Goal: Task Accomplishment & Management: Use online tool/utility

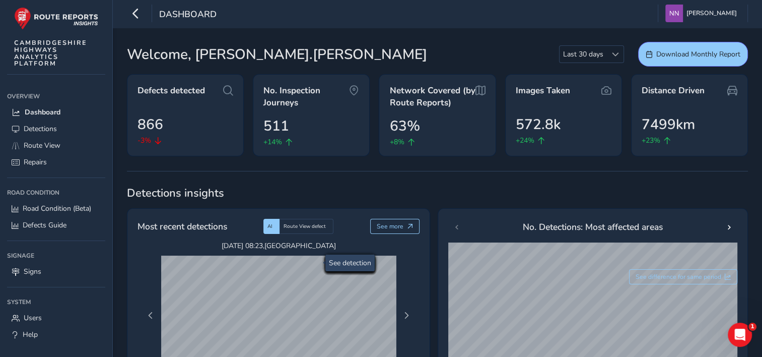
scroll to position [101, 0]
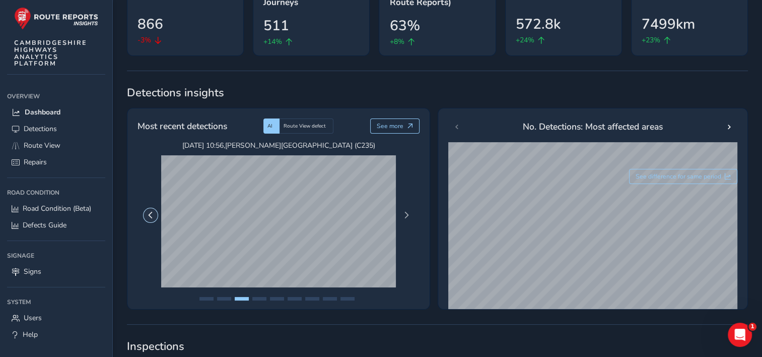
click at [155, 214] on button "Previous Page" at bounding box center [151, 215] width 14 height 14
click at [407, 216] on span "Next Page" at bounding box center [406, 215] width 7 height 7
click at [147, 209] on button "Previous Page" at bounding box center [151, 215] width 14 height 14
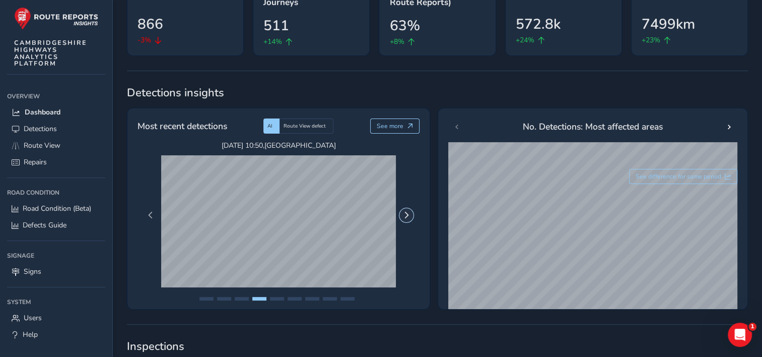
click at [406, 216] on span "Next Page" at bounding box center [406, 215] width 7 height 7
click at [155, 218] on button "Previous Page" at bounding box center [151, 215] width 14 height 14
click at [399, 217] on div "[DATE] 08:23 , [GEOGRAPHIC_DATA] [DATE] 12:43 , THE GREEN [DATE] 12:43 , THE GR…" at bounding box center [278, 215] width 277 height 149
click at [409, 217] on span "Next Page" at bounding box center [406, 215] width 7 height 7
click at [409, 216] on span "Next Page" at bounding box center [406, 215] width 7 height 7
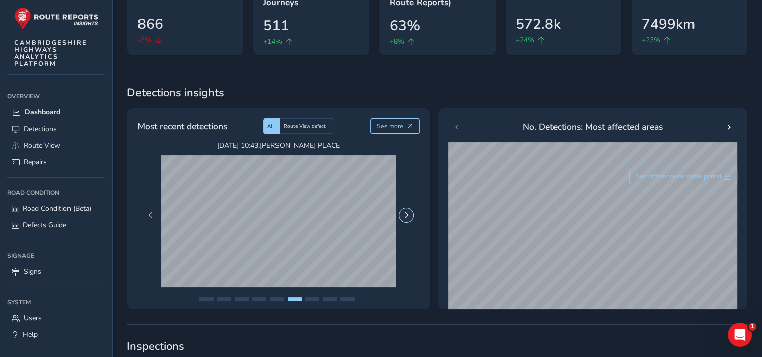
click at [409, 216] on span "Next Page" at bounding box center [406, 215] width 7 height 7
click at [147, 212] on span "Previous Page" at bounding box center [150, 215] width 7 height 7
click at [414, 217] on div "[DATE] 08:23 , [GEOGRAPHIC_DATA] [DATE] 12:43 , THE GREEN [DATE] 12:43 , THE GR…" at bounding box center [278, 215] width 277 height 149
click at [405, 215] on span "Next Page" at bounding box center [406, 215] width 7 height 7
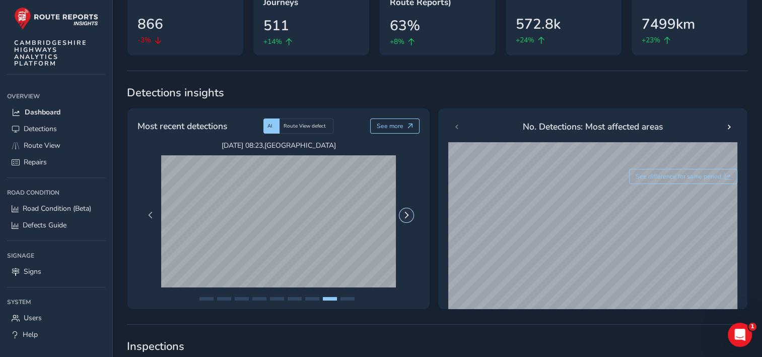
click at [405, 215] on span "Next Page" at bounding box center [406, 215] width 7 height 7
click at [403, 215] on span "Next Page" at bounding box center [406, 215] width 7 height 7
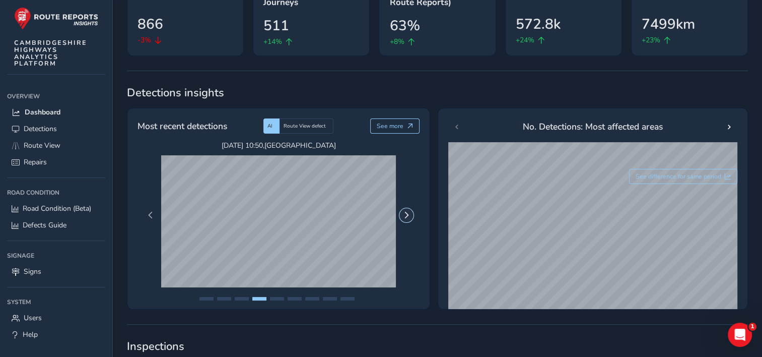
click at [401, 215] on button "Next Page" at bounding box center [406, 215] width 14 height 14
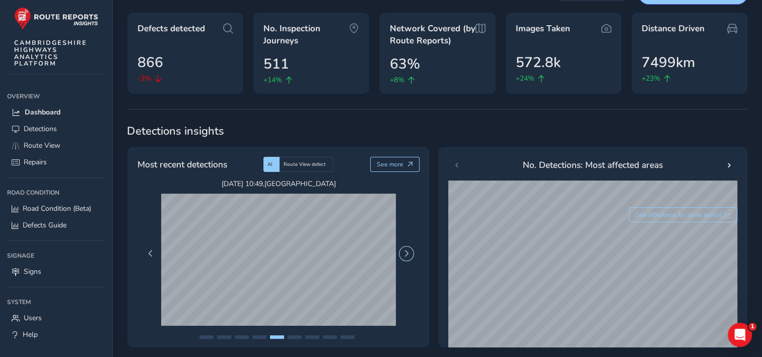
scroll to position [0, 0]
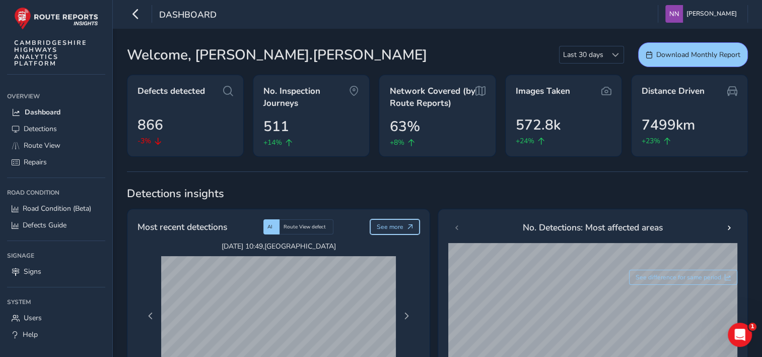
click at [392, 226] on span "See more" at bounding box center [390, 227] width 27 height 8
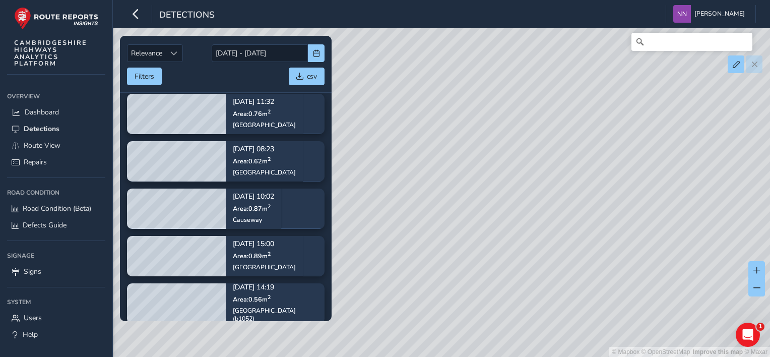
scroll to position [252, 0]
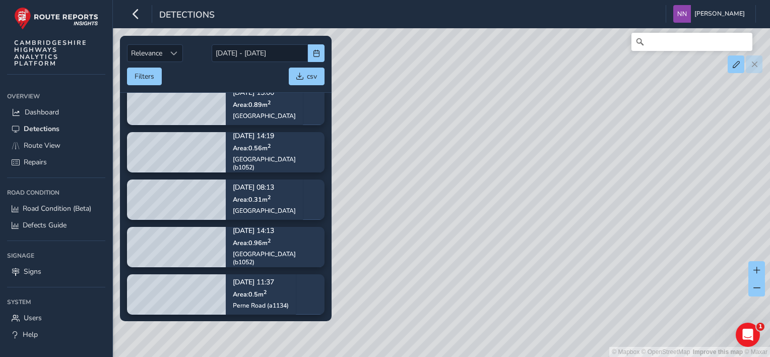
drag, startPoint x: 403, startPoint y: 183, endPoint x: 507, endPoint y: 195, distance: 104.0
click at [507, 195] on div "© Mapbox © OpenStreetMap Improve this map © Maxar" at bounding box center [385, 178] width 770 height 357
drag, startPoint x: 471, startPoint y: 238, endPoint x: 545, endPoint y: 159, distance: 108.3
click at [545, 159] on div "© Mapbox © OpenStreetMap Improve this map © Maxar" at bounding box center [385, 178] width 770 height 357
drag, startPoint x: 584, startPoint y: 209, endPoint x: 481, endPoint y: 250, distance: 110.9
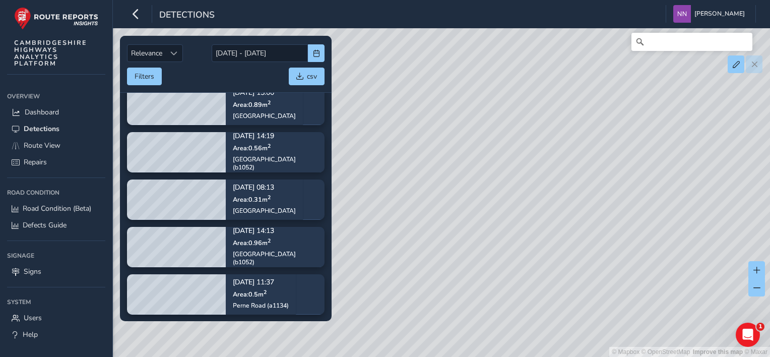
click at [481, 250] on div "© Mapbox © OpenStreetMap Improve this map © Maxar" at bounding box center [385, 178] width 770 height 357
drag, startPoint x: 484, startPoint y: 97, endPoint x: 447, endPoint y: 172, distance: 83.6
click at [447, 172] on div "© Mapbox © OpenStreetMap Improve this map © Maxar" at bounding box center [385, 178] width 770 height 357
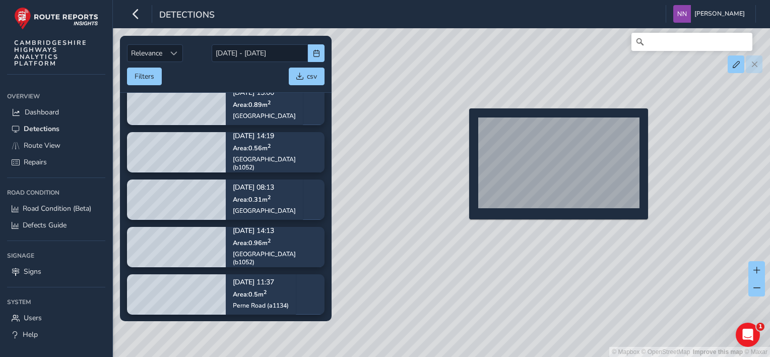
click at [463, 124] on div "© Mapbox © OpenStreetMap Improve this map © Maxar" at bounding box center [385, 178] width 770 height 357
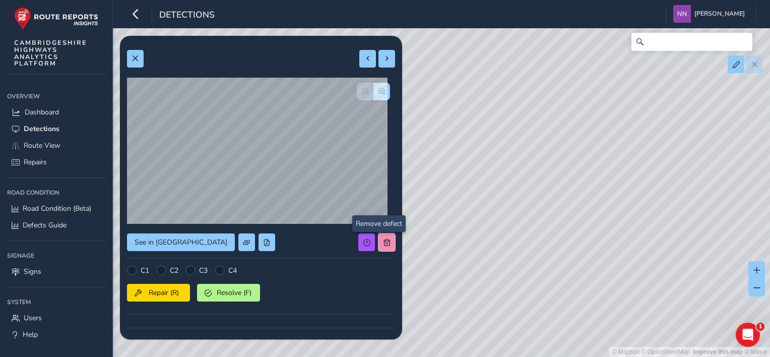
click at [383, 240] on span at bounding box center [386, 242] width 7 height 7
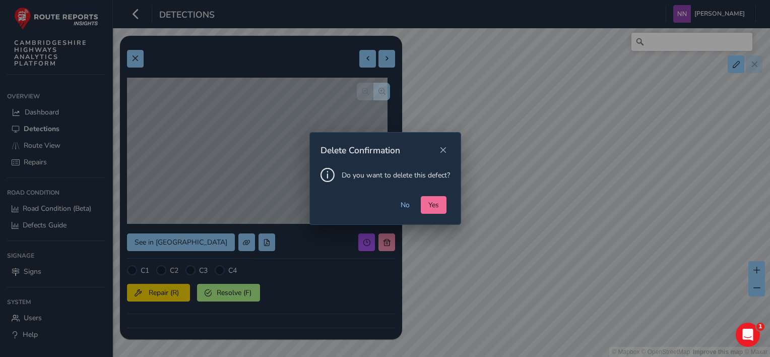
click at [429, 203] on span "Yes" at bounding box center [433, 205] width 11 height 10
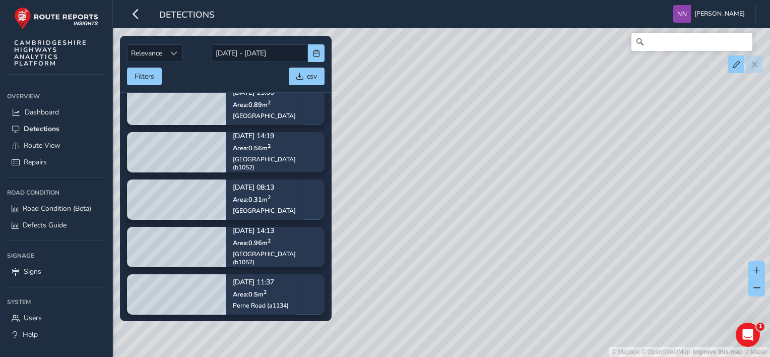
drag, startPoint x: 420, startPoint y: 121, endPoint x: 524, endPoint y: 155, distance: 109.1
click at [524, 155] on div "© Mapbox © OpenStreetMap Improve this map © Maxar" at bounding box center [385, 178] width 770 height 357
drag, startPoint x: 494, startPoint y: 152, endPoint x: 585, endPoint y: 121, distance: 96.4
click at [585, 120] on div "© Mapbox © OpenStreetMap Improve this map © Maxar" at bounding box center [385, 178] width 770 height 357
drag, startPoint x: 478, startPoint y: 159, endPoint x: 526, endPoint y: 165, distance: 47.7
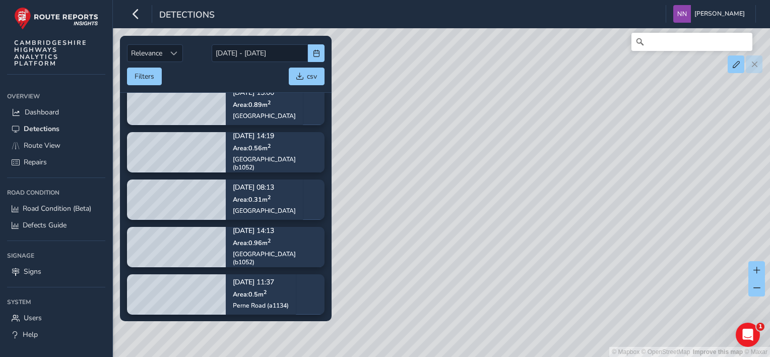
click at [526, 165] on div "© Mapbox © OpenStreetMap Improve this map © Maxar" at bounding box center [385, 178] width 770 height 357
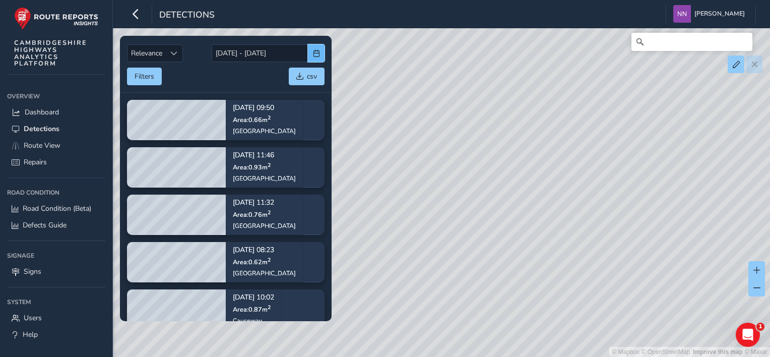
click at [316, 57] on button "button" at bounding box center [316, 53] width 17 height 18
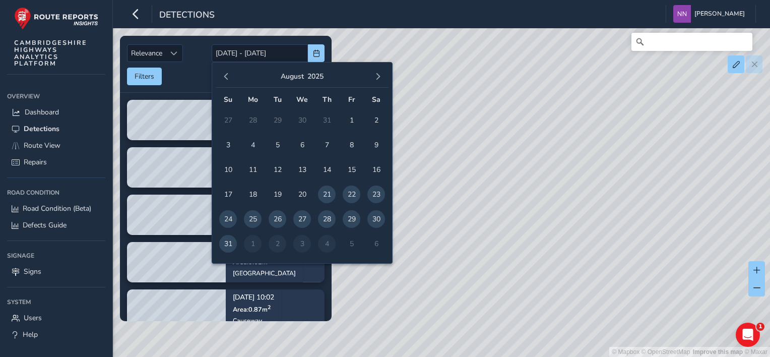
click at [227, 216] on span "24" at bounding box center [228, 219] width 18 height 18
type input "24/08/2025"
click at [226, 217] on span "24" at bounding box center [228, 219] width 18 height 18
click at [227, 217] on span "24" at bounding box center [228, 219] width 18 height 18
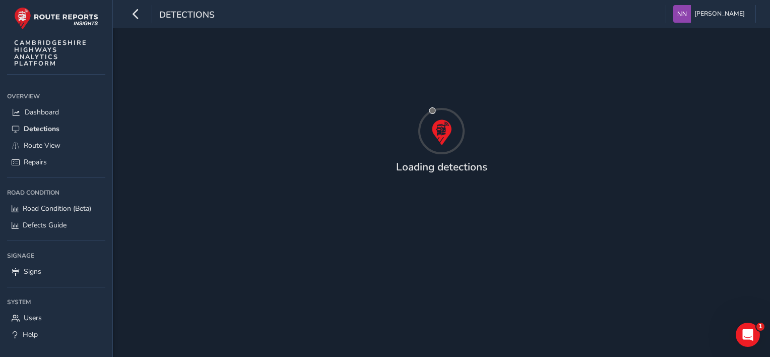
click at [227, 217] on div "Loading detections" at bounding box center [441, 192] width 657 height 328
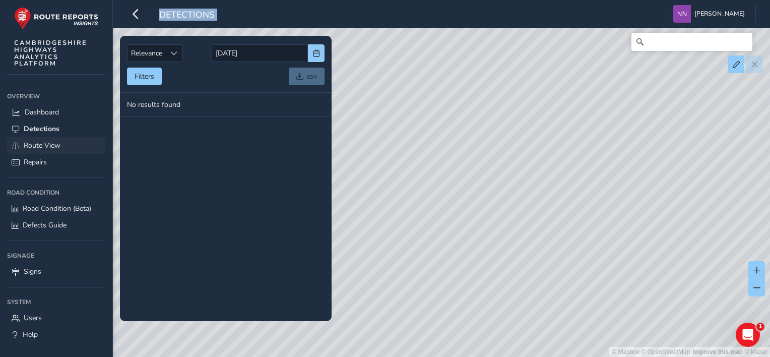
click at [54, 146] on span "Route View" at bounding box center [42, 146] width 37 height 10
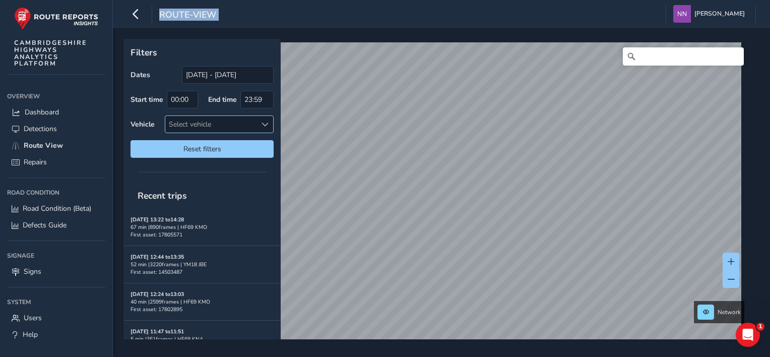
click at [265, 123] on span at bounding box center [264, 124] width 7 height 7
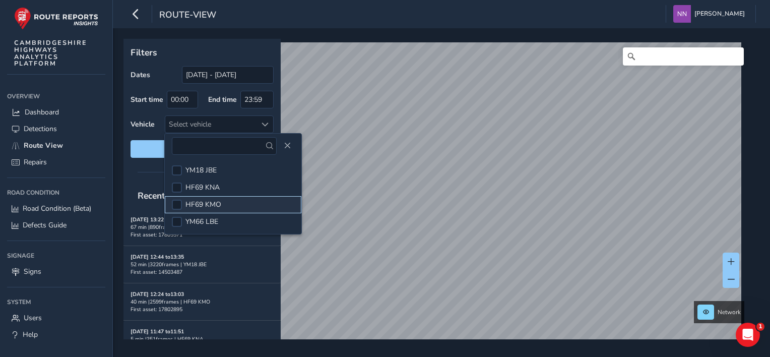
click at [211, 202] on span "HF69 KMO" at bounding box center [203, 204] width 36 height 10
click at [211, 203] on span "HF69 KMO" at bounding box center [203, 204] width 36 height 10
click at [192, 203] on span "HF69 KMO" at bounding box center [203, 204] width 36 height 10
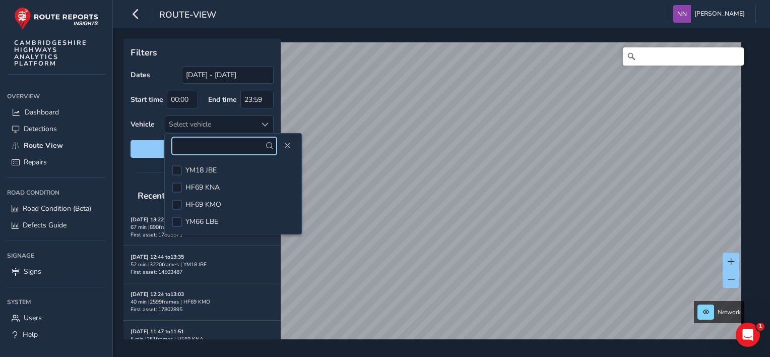
click at [199, 150] on input "text" at bounding box center [224, 146] width 105 height 18
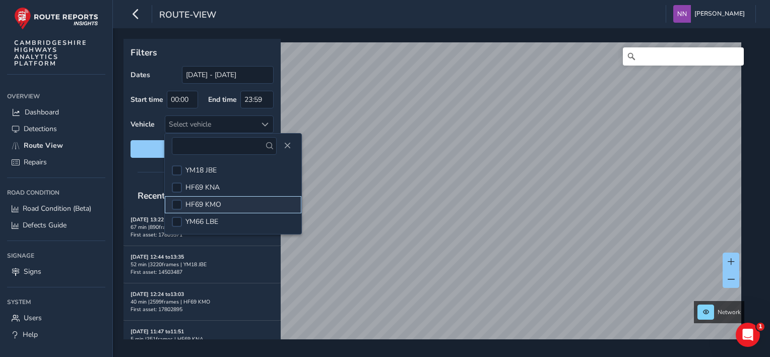
click at [211, 205] on span "HF69 KMO" at bounding box center [203, 204] width 36 height 10
click at [284, 147] on span "Close" at bounding box center [287, 145] width 7 height 7
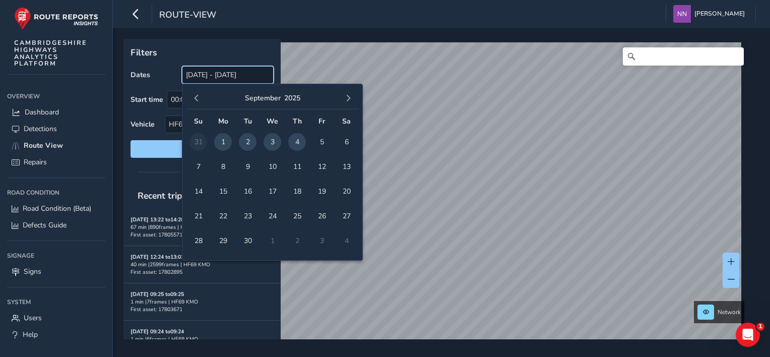
click at [193, 75] on input "05/08/2025 - 04/09/2025" at bounding box center [228, 75] width 92 height 18
click at [205, 74] on input "05/08/2025 - 04/09/2025" at bounding box center [228, 75] width 92 height 18
click at [186, 74] on input "05/08/2025 - 04/09/2025" at bounding box center [228, 75] width 92 height 18
click at [192, 78] on input "05/08/2025 - 04/09/2025" at bounding box center [228, 75] width 92 height 18
click at [294, 141] on span "4" at bounding box center [297, 142] width 18 height 18
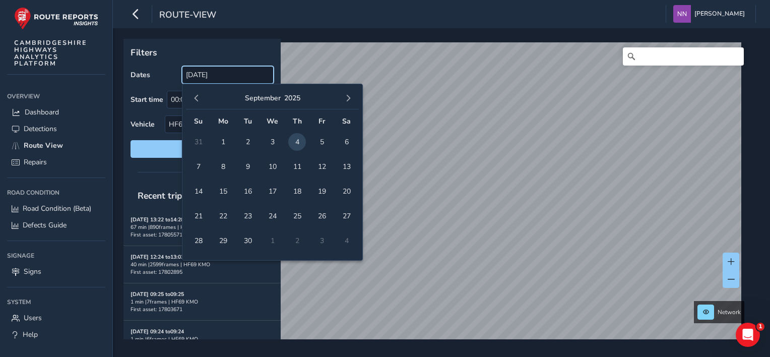
click at [235, 77] on input "04/09/2025" at bounding box center [228, 75] width 92 height 18
drag, startPoint x: 294, startPoint y: 141, endPoint x: 175, endPoint y: 163, distance: 121.5
click at [294, 142] on span "4" at bounding box center [297, 142] width 18 height 18
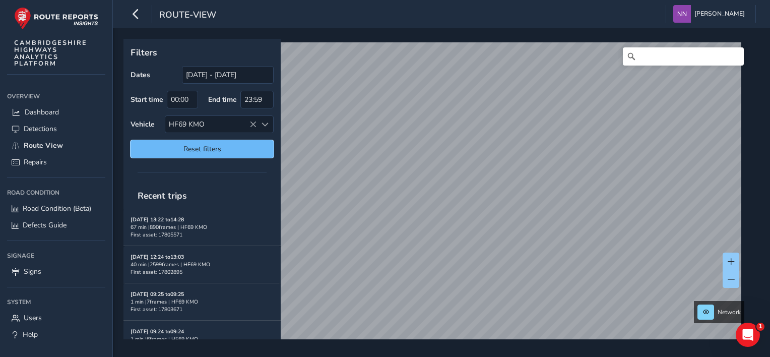
click at [211, 153] on button "Reset filters" at bounding box center [201, 149] width 143 height 18
type input "05/08/2025 - 04/09/2025"
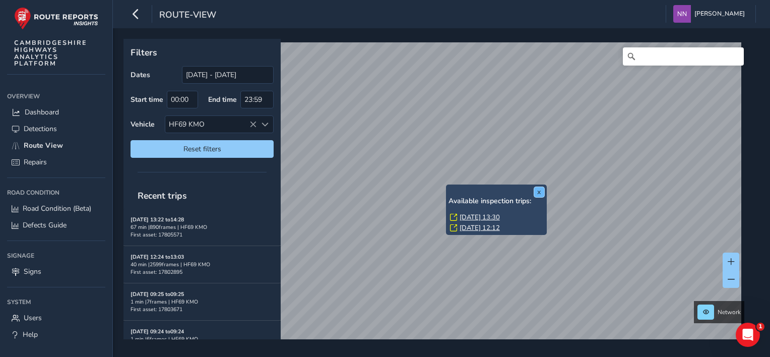
click at [538, 189] on button "x" at bounding box center [539, 192] width 10 height 10
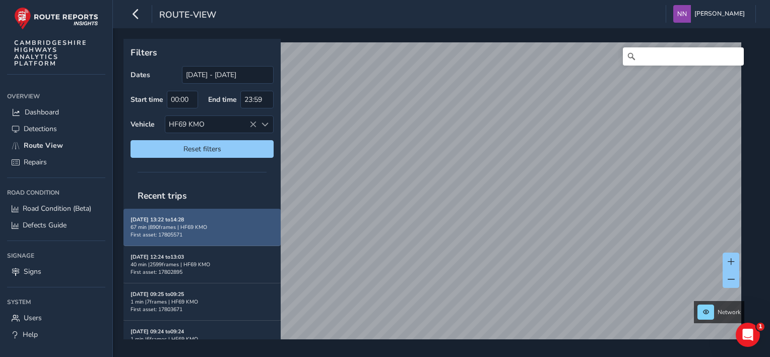
click at [185, 223] on div "67 min | 890 frames | HF69 KMO" at bounding box center [201, 227] width 143 height 8
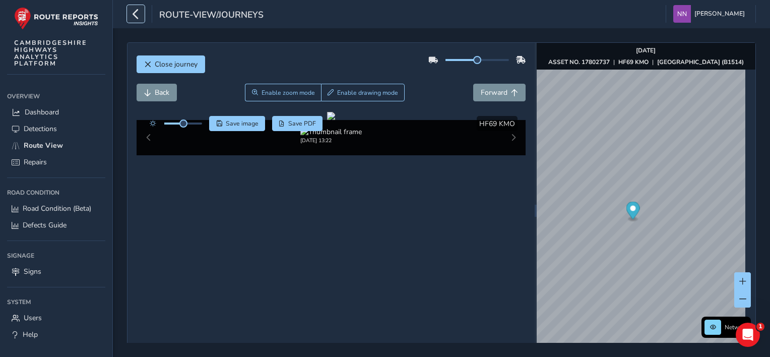
click at [131, 16] on icon "button" at bounding box center [135, 14] width 11 height 18
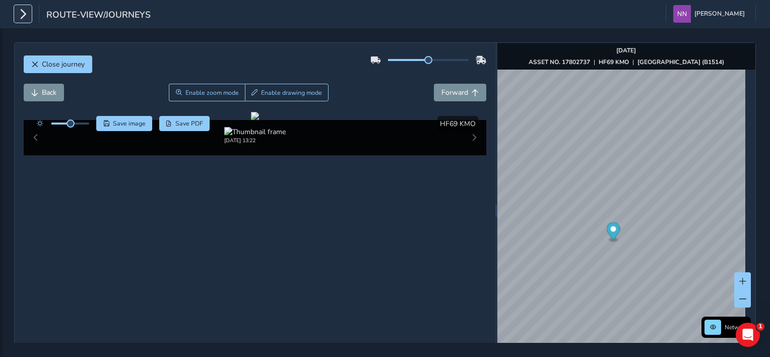
click at [26, 12] on icon "button" at bounding box center [23, 14] width 11 height 18
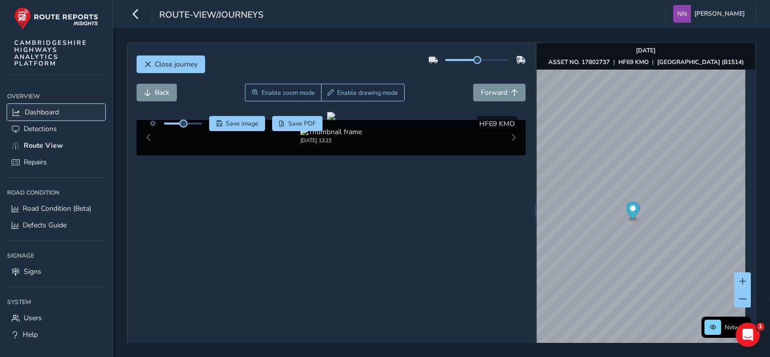
click at [59, 111] on span "Dashboard" at bounding box center [42, 112] width 34 height 10
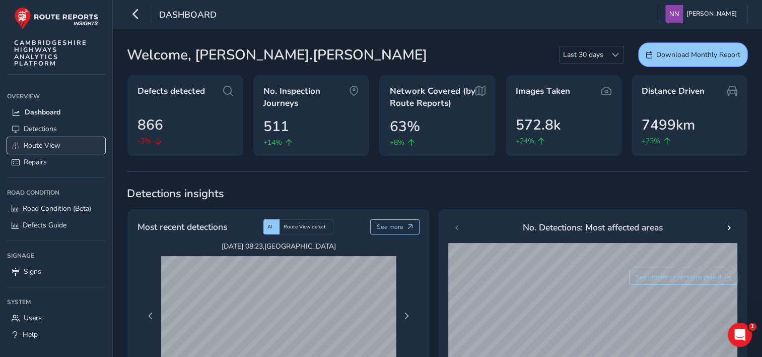
click at [43, 147] on span "Route View" at bounding box center [42, 146] width 37 height 10
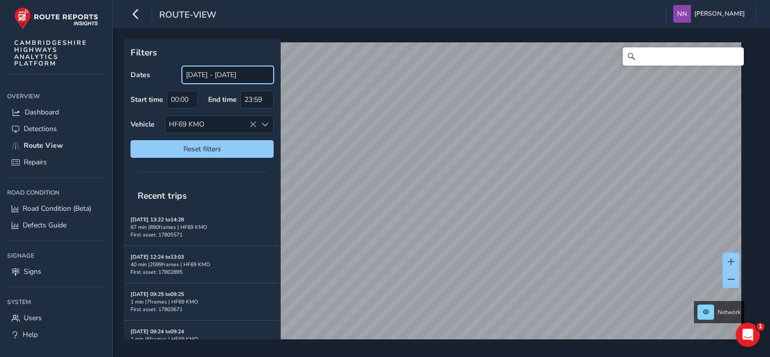
click at [201, 74] on input "05/08/2025 - 04/09/2025" at bounding box center [228, 75] width 92 height 18
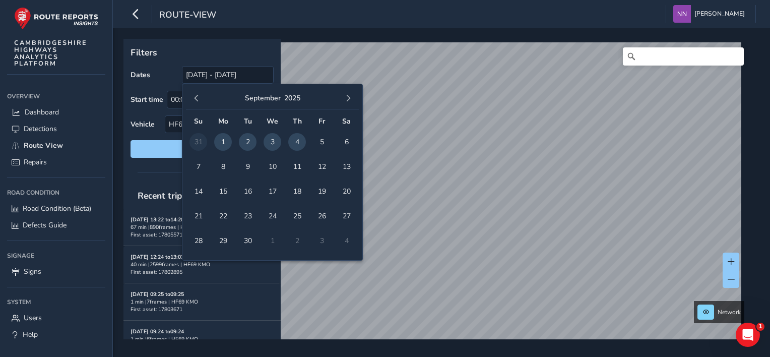
click at [268, 143] on span "3" at bounding box center [272, 142] width 18 height 18
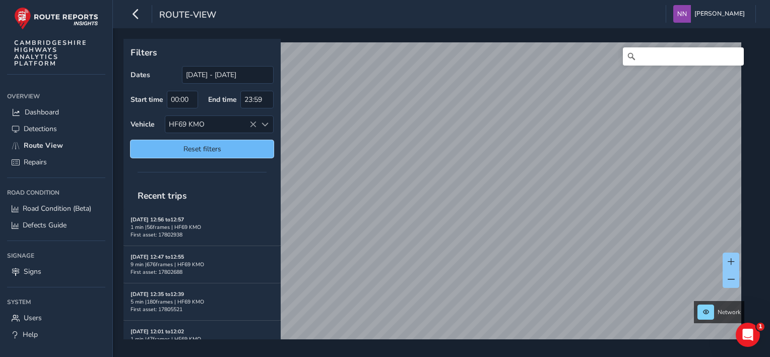
click at [268, 142] on button "Reset filters" at bounding box center [201, 149] width 143 height 18
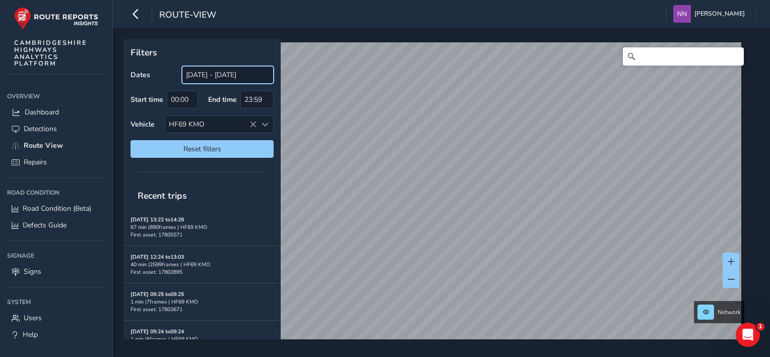
click at [212, 77] on input "05/08/2025 - 04/09/2025" at bounding box center [228, 75] width 92 height 18
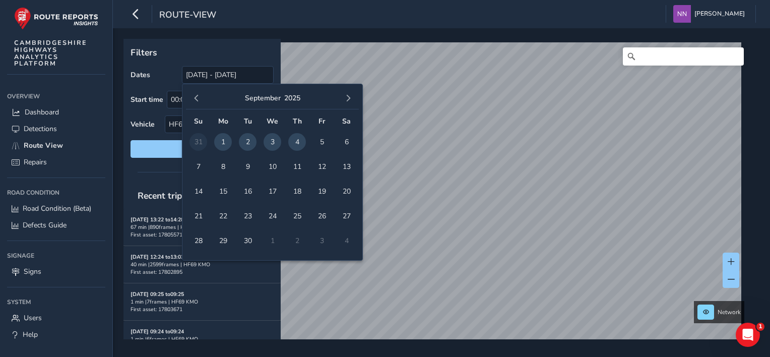
click at [270, 141] on span "3" at bounding box center [272, 142] width 18 height 18
click at [161, 148] on span "Reset filters" at bounding box center [202, 149] width 128 height 10
type input "05/08/2025 - 04/09/2025"
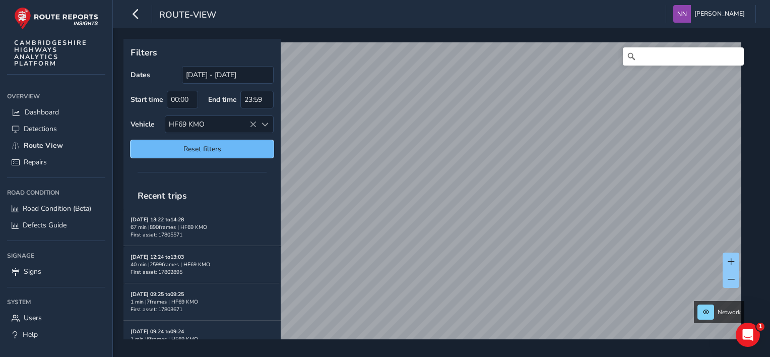
click at [161, 147] on span "Reset filters" at bounding box center [202, 149] width 128 height 10
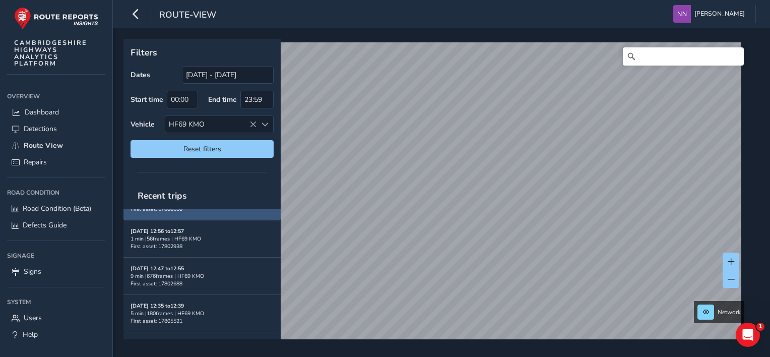
scroll to position [151, 0]
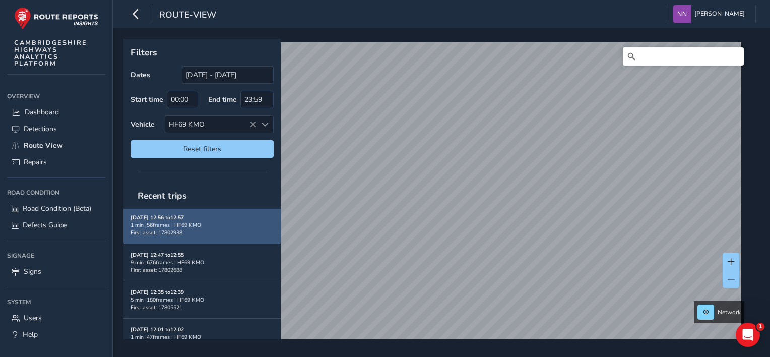
click at [178, 221] on div "1 min | 56 frames | HF69 KMO" at bounding box center [201, 225] width 143 height 8
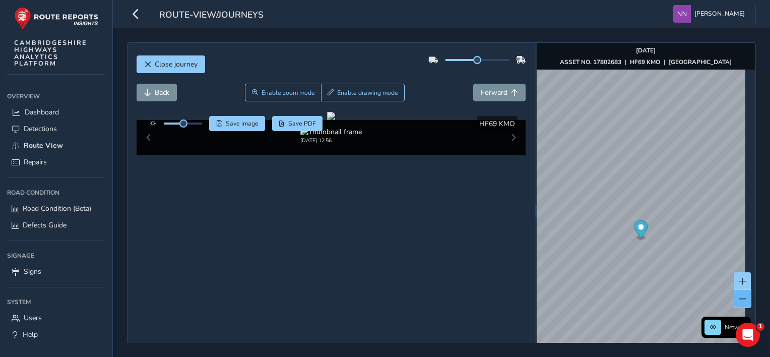
click at [739, 300] on span at bounding box center [742, 298] width 7 height 7
click at [739, 296] on span at bounding box center [742, 298] width 7 height 7
click at [734, 294] on button at bounding box center [742, 299] width 17 height 18
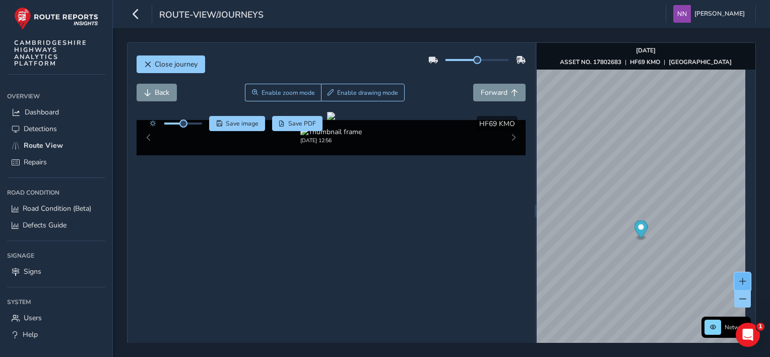
click at [739, 280] on span at bounding box center [742, 281] width 7 height 7
click at [739, 295] on span at bounding box center [742, 298] width 7 height 7
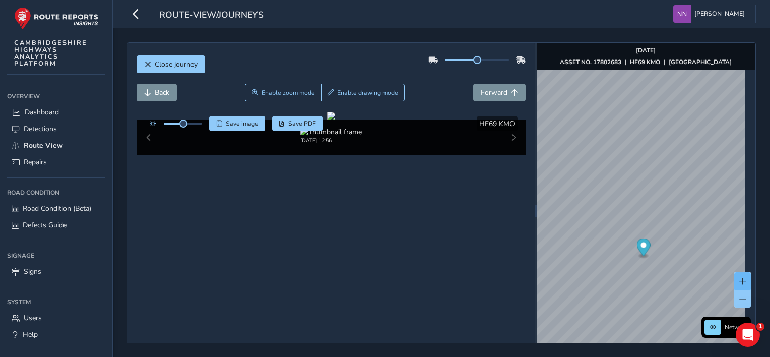
click at [734, 280] on button at bounding box center [742, 281] width 17 height 18
click at [739, 280] on span at bounding box center [742, 281] width 7 height 7
click at [739, 279] on span at bounding box center [742, 281] width 7 height 7
click at [739, 298] on span at bounding box center [742, 298] width 7 height 7
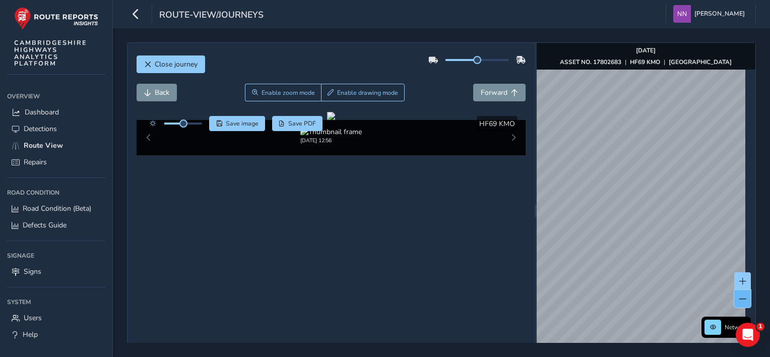
click at [734, 298] on button at bounding box center [742, 299] width 17 height 18
click at [145, 63] on span "Close journey" at bounding box center [147, 64] width 7 height 7
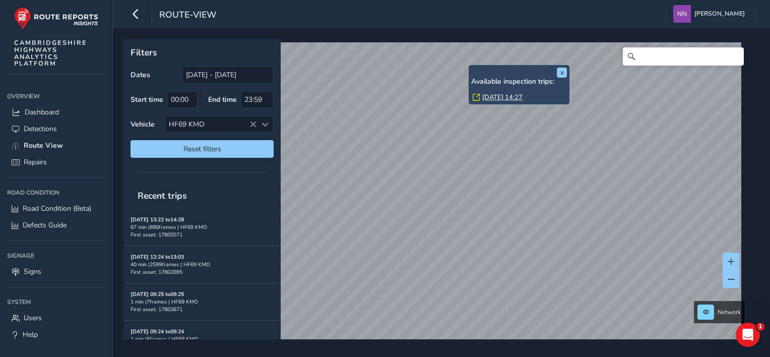
click at [471, 65] on div "x Available inspection trips: Tue, 26 Aug, 14:27" at bounding box center [518, 85] width 101 height 40
click at [503, 97] on link "Tue, 26 Aug, 14:27" at bounding box center [502, 97] width 40 height 9
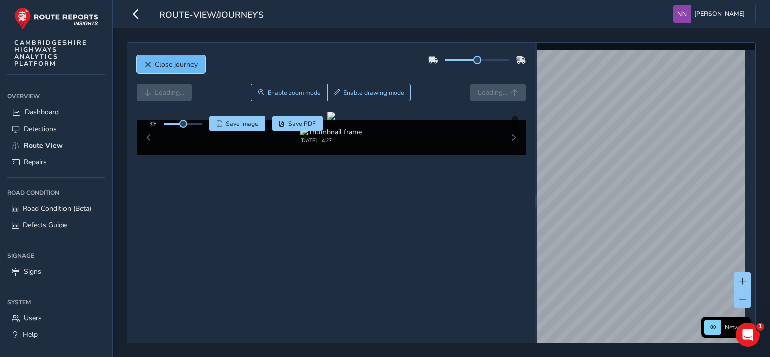
click at [187, 62] on span "Close journey" at bounding box center [176, 64] width 43 height 10
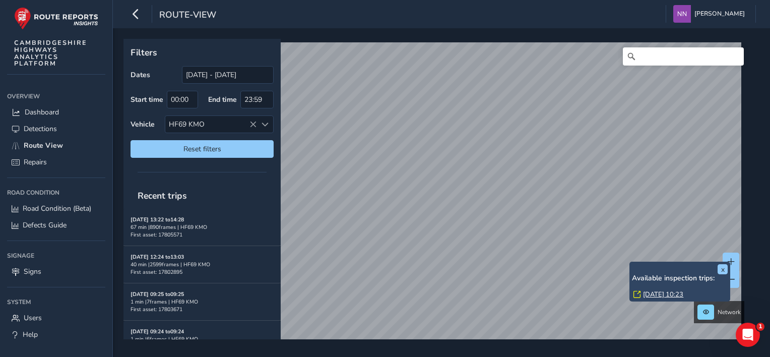
click at [657, 294] on link "Tue, 2 Sep, 10:23" at bounding box center [663, 294] width 40 height 9
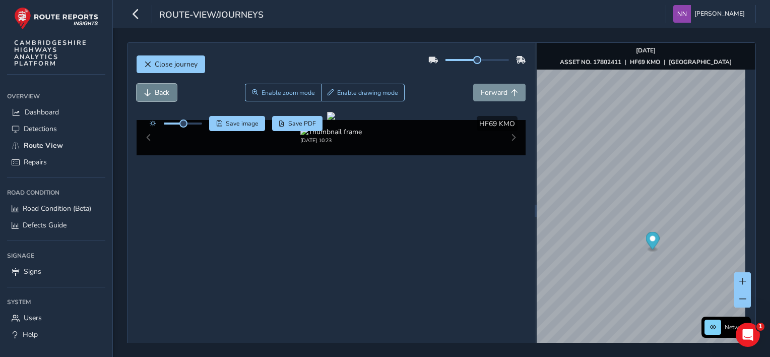
click at [161, 93] on span "Back" at bounding box center [162, 93] width 15 height 10
drag, startPoint x: 161, startPoint y: 93, endPoint x: 154, endPoint y: 96, distance: 7.7
click at [155, 97] on span "Back" at bounding box center [162, 93] width 15 height 10
click at [503, 94] on button "Forward" at bounding box center [499, 93] width 52 height 18
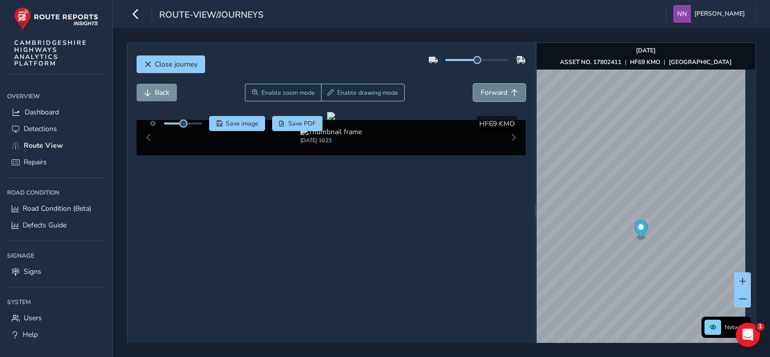
click at [503, 94] on button "Forward" at bounding box center [499, 93] width 52 height 18
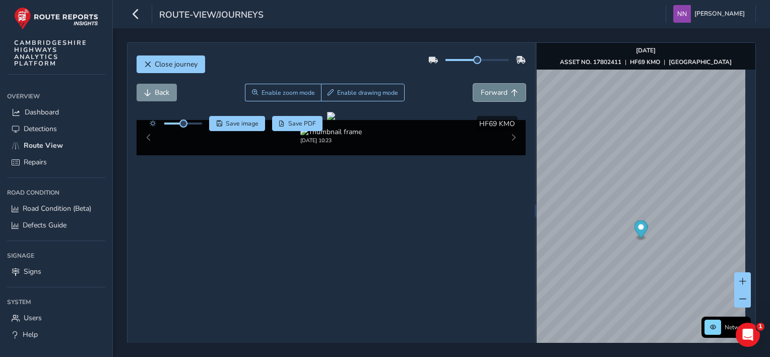
click at [502, 94] on button "Forward" at bounding box center [499, 93] width 52 height 18
click at [502, 94] on span "Forward" at bounding box center [494, 93] width 27 height 10
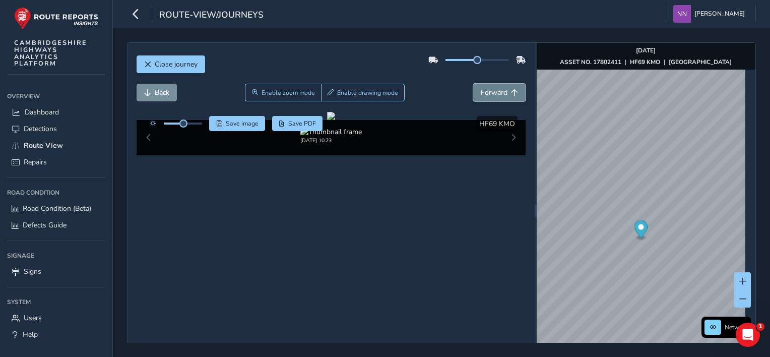
click at [502, 94] on span "Forward" at bounding box center [494, 93] width 27 height 10
click at [500, 95] on span "Forward" at bounding box center [494, 93] width 27 height 10
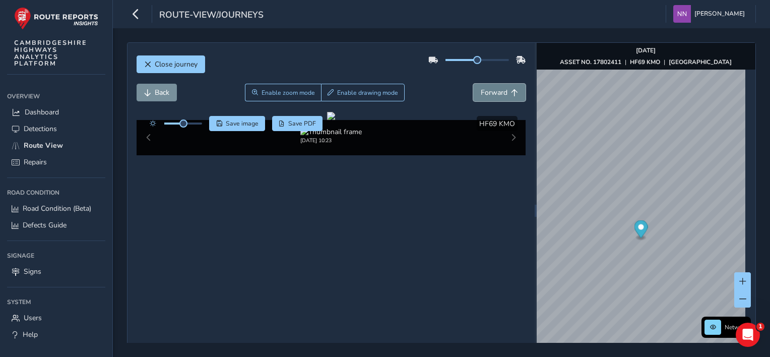
click at [500, 95] on span "Forward" at bounding box center [494, 93] width 27 height 10
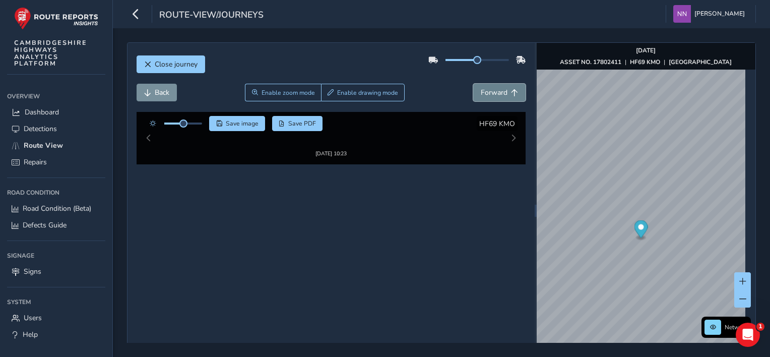
click at [500, 95] on span "Forward" at bounding box center [494, 93] width 27 height 10
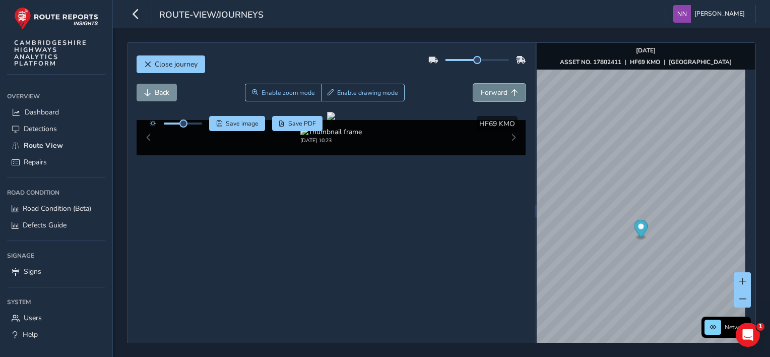
click at [500, 95] on span "Forward" at bounding box center [494, 93] width 27 height 10
click at [498, 96] on span "Forward" at bounding box center [494, 93] width 27 height 10
click at [738, 299] on button at bounding box center [742, 299] width 17 height 18
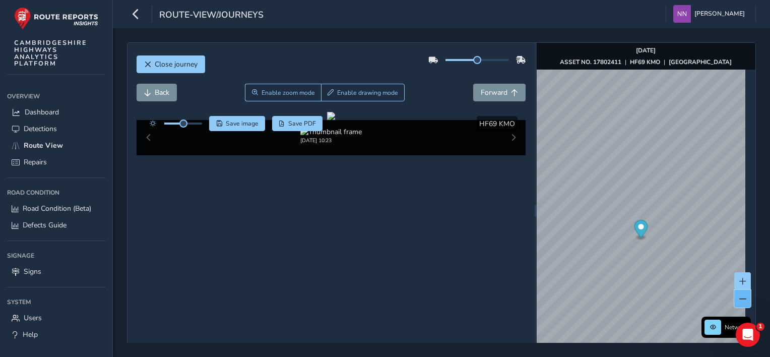
click at [738, 299] on button at bounding box center [742, 299] width 17 height 18
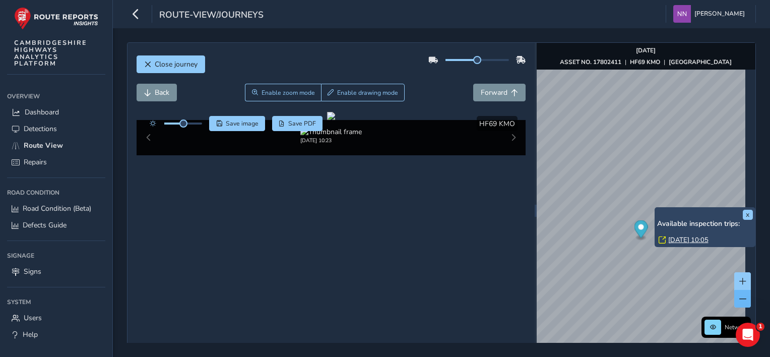
click at [657, 208] on div "x Available inspection trips: Tue, 2 Sep, 10:05" at bounding box center [704, 227] width 101 height 40
click at [683, 240] on link "Tue, 2 Sep, 10:05" at bounding box center [688, 239] width 40 height 9
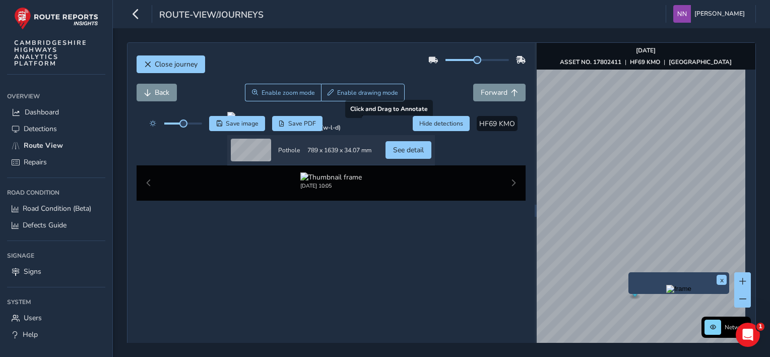
click at [397, 120] on div at bounding box center [331, 116] width 208 height 8
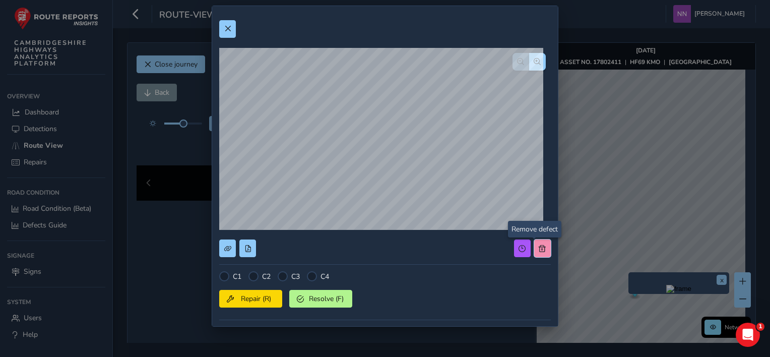
click at [538, 245] on span at bounding box center [541, 248] width 7 height 7
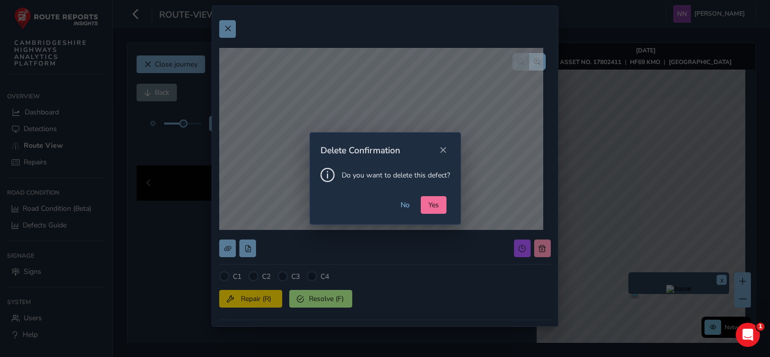
click at [430, 205] on span "Yes" at bounding box center [433, 205] width 11 height 10
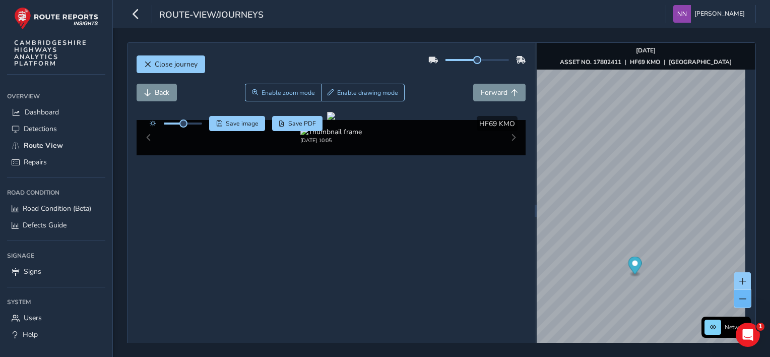
click at [739, 298] on span at bounding box center [742, 298] width 7 height 7
click at [526, 213] on div "Close journey Back Enable zoom mode Enable drawing mode Forward Click and Drag …" at bounding box center [441, 210] width 629 height 336
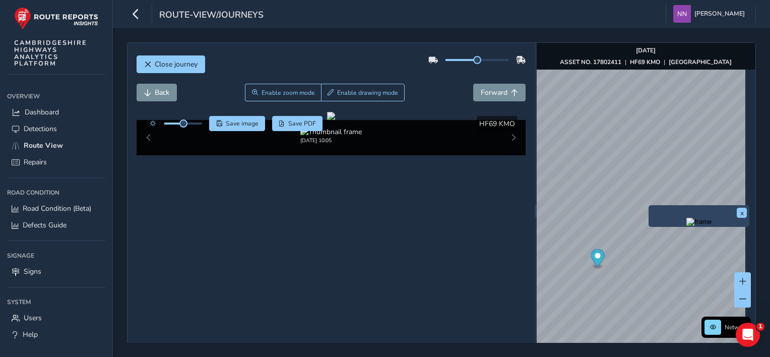
click at [683, 210] on div "x" at bounding box center [699, 216] width 96 height 17
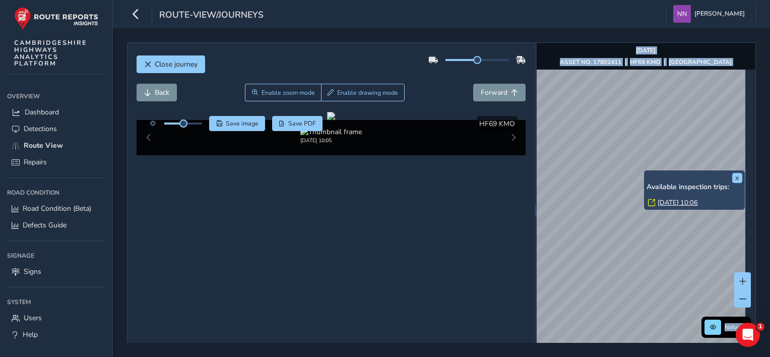
click at [670, 201] on link "Tue, 2 Sep, 10:06" at bounding box center [677, 202] width 40 height 9
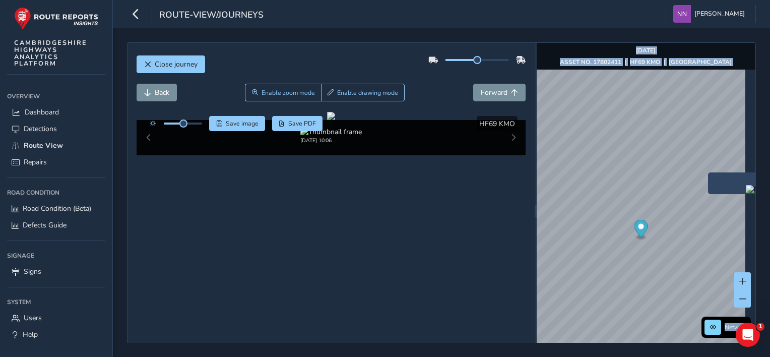
click at [715, 175] on div "x" at bounding box center [758, 183] width 96 height 17
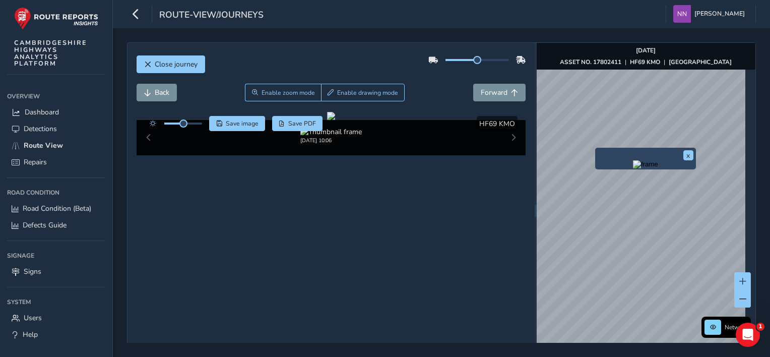
click at [633, 168] on img "Preview frame" at bounding box center [645, 164] width 25 height 8
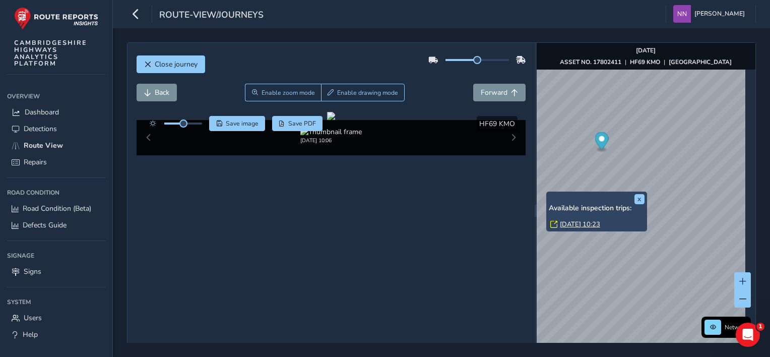
click at [550, 191] on div "x Available inspection trips: Tue, 2 Sep, 10:23" at bounding box center [596, 211] width 101 height 40
click at [576, 225] on link "Tue, 2 Sep, 10:23" at bounding box center [580, 224] width 40 height 9
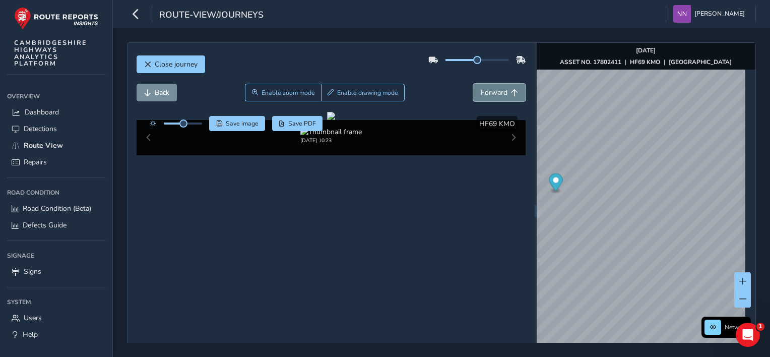
click at [495, 95] on span "Forward" at bounding box center [494, 93] width 27 height 10
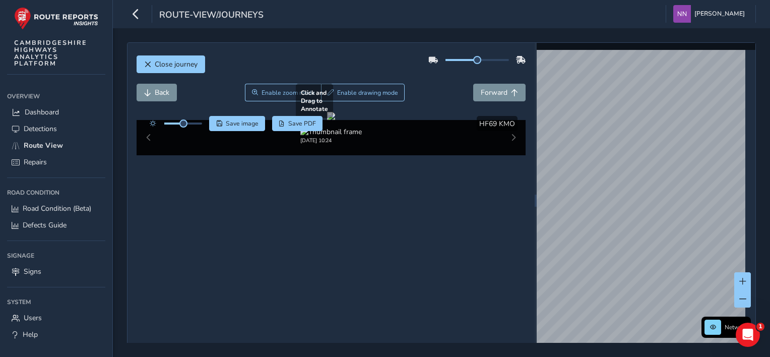
click at [509, 220] on div "Close journey Back Enable zoom mode Enable drawing mode Forward Click and Drag …" at bounding box center [441, 200] width 629 height 316
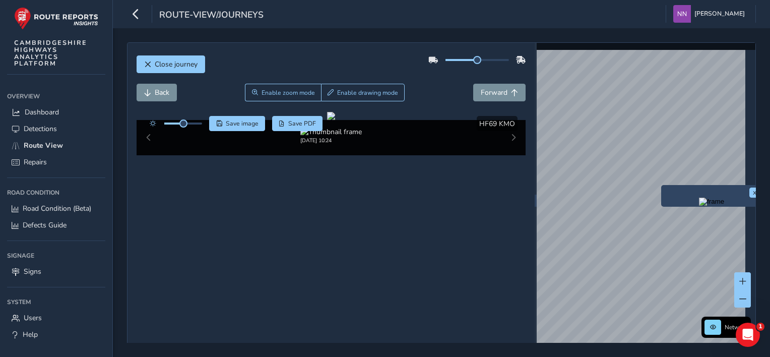
click at [662, 188] on div "x" at bounding box center [711, 196] width 101 height 22
click at [699, 205] on img "Preview frame" at bounding box center [711, 201] width 25 height 8
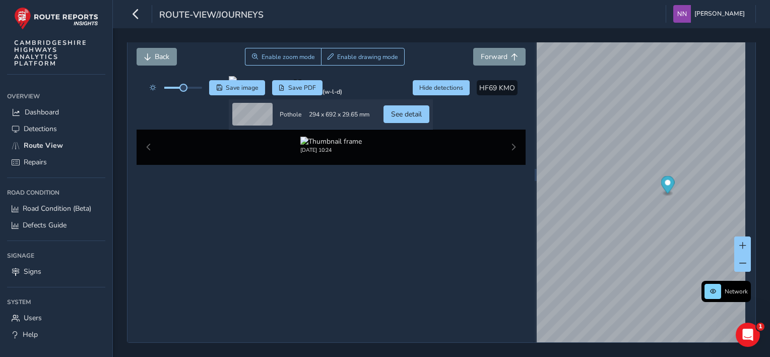
scroll to position [93, 0]
click at [422, 119] on span "See detail" at bounding box center [406, 114] width 31 height 10
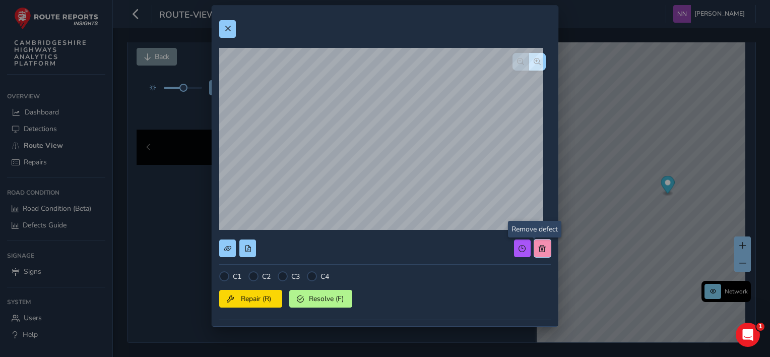
click at [538, 247] on span at bounding box center [541, 248] width 7 height 7
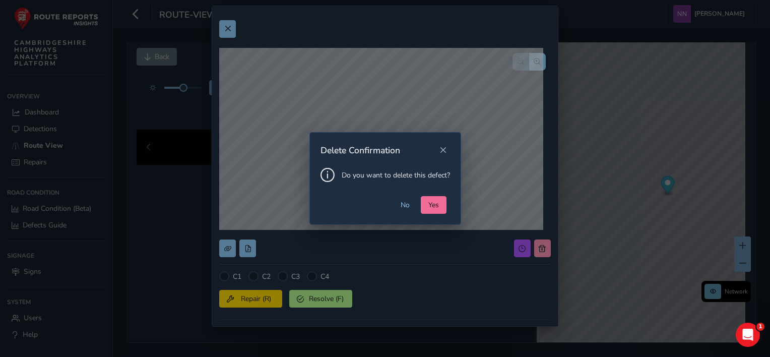
click at [435, 203] on span "Yes" at bounding box center [433, 205] width 11 height 10
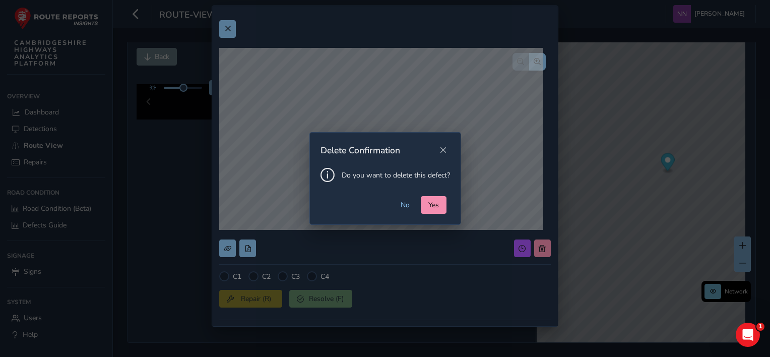
scroll to position [48, 0]
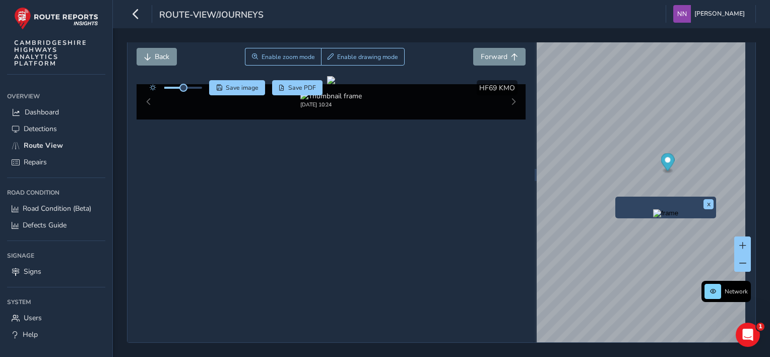
click at [653, 209] on img "Preview frame" at bounding box center [665, 213] width 25 height 8
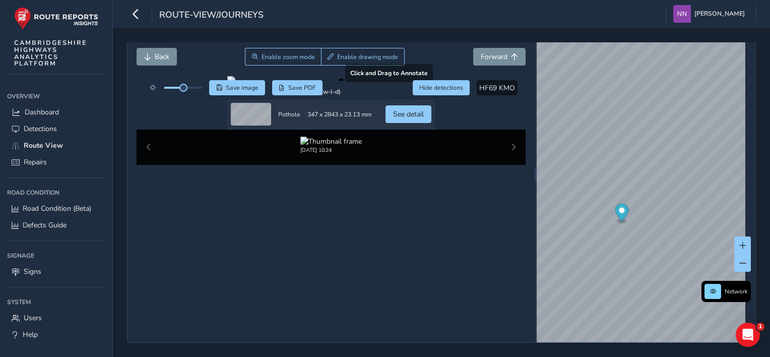
scroll to position [93, 0]
click at [424, 119] on span "See detail" at bounding box center [408, 114] width 31 height 10
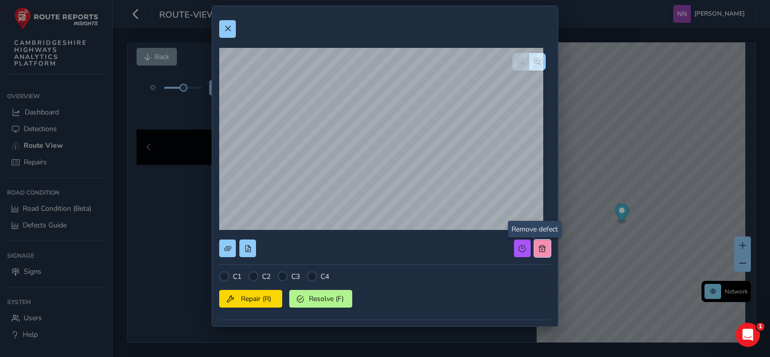
click at [538, 246] on span at bounding box center [541, 248] width 7 height 7
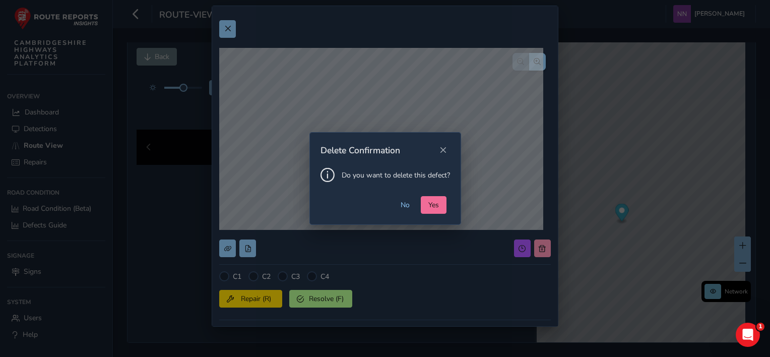
click at [434, 209] on span "Yes" at bounding box center [433, 205] width 11 height 10
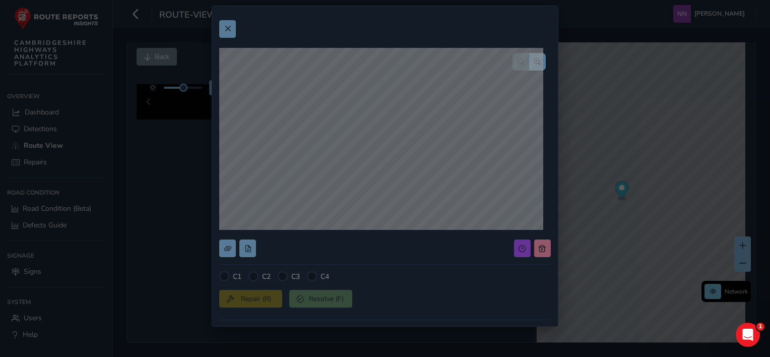
scroll to position [48, 0]
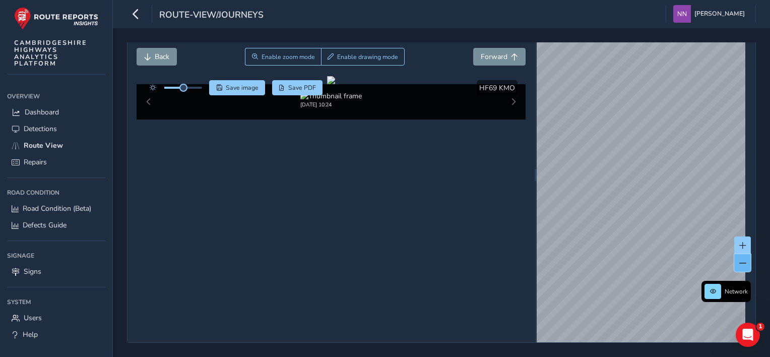
click at [734, 254] on button at bounding box center [742, 263] width 17 height 18
click at [739, 259] on span at bounding box center [742, 262] width 7 height 7
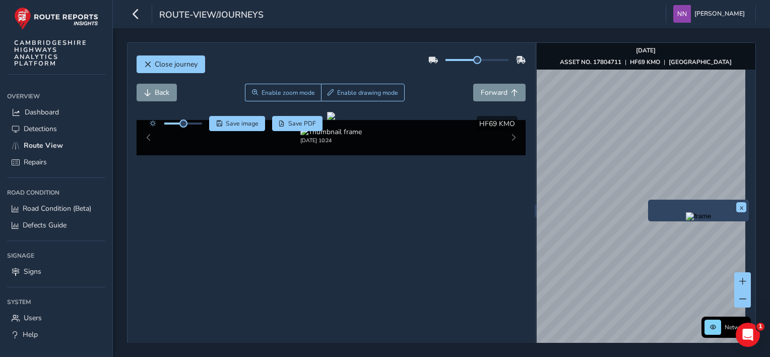
click at [652, 199] on div "x" at bounding box center [698, 210] width 101 height 22
click at [685, 220] on img "Preview frame" at bounding box center [697, 216] width 25 height 8
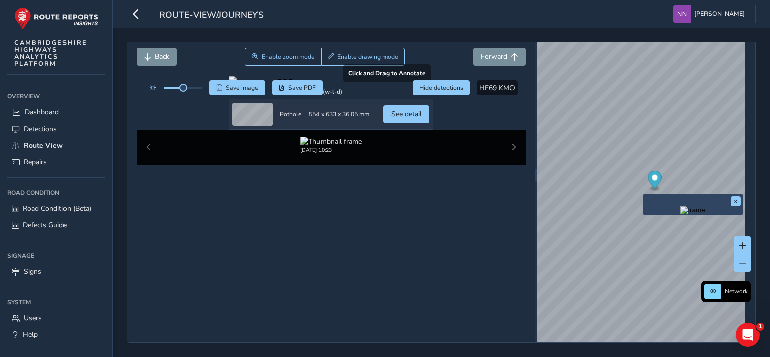
scroll to position [93, 0]
click at [422, 119] on span "See detail" at bounding box center [406, 114] width 31 height 10
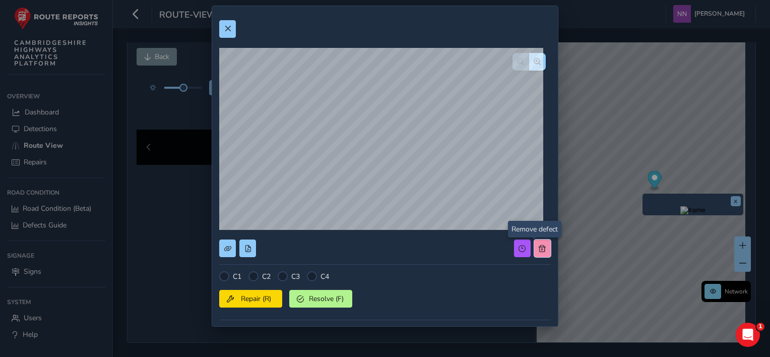
click at [535, 252] on button at bounding box center [542, 248] width 17 height 18
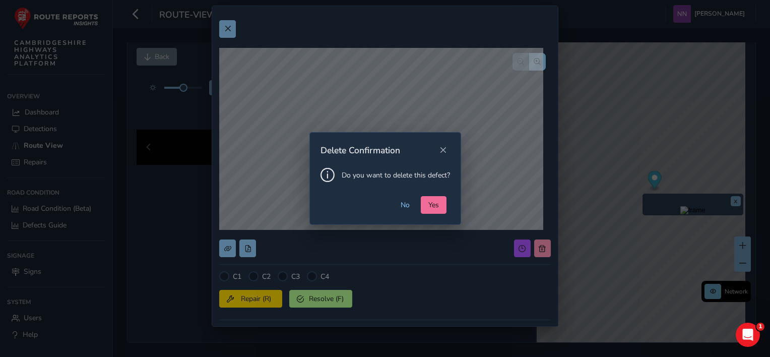
click at [436, 208] on span "Yes" at bounding box center [433, 205] width 11 height 10
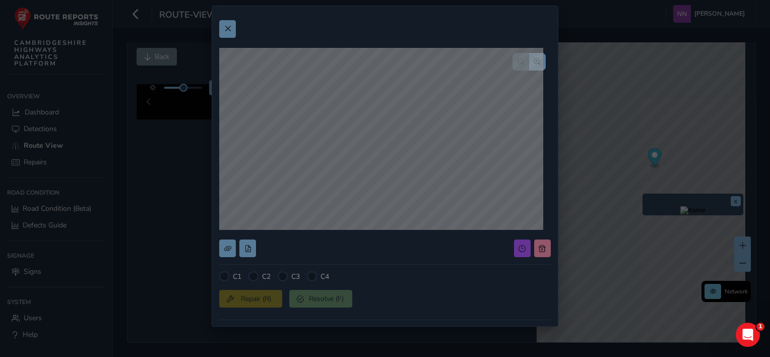
scroll to position [48, 0]
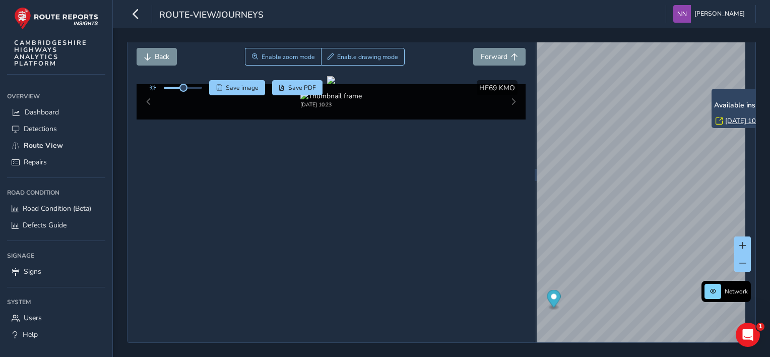
click at [731, 116] on link "Tue, 2 Sep, 10:23" at bounding box center [745, 120] width 40 height 9
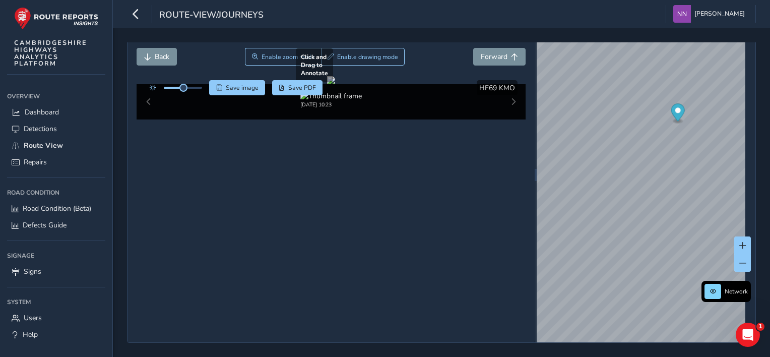
click at [506, 180] on div "Close journey Back Enable zoom mode Enable drawing mode Forward Click and Drag …" at bounding box center [441, 175] width 629 height 336
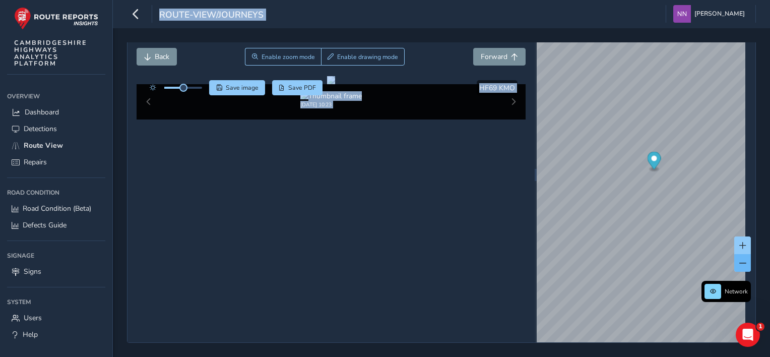
click at [739, 254] on button at bounding box center [742, 263] width 17 height 18
click at [704, 140] on div "x" at bounding box center [754, 151] width 101 height 22
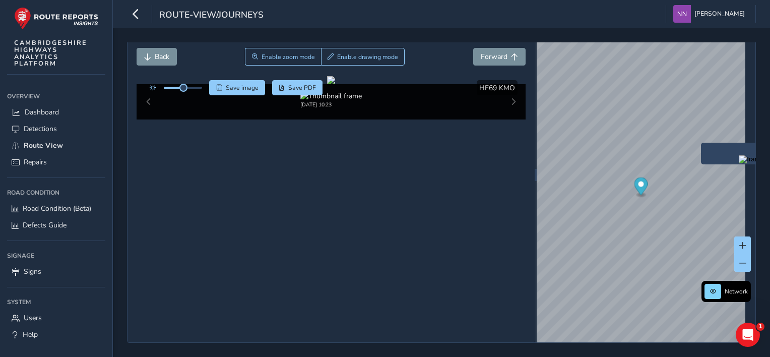
click at [738, 163] on img "Preview frame" at bounding box center [750, 159] width 25 height 8
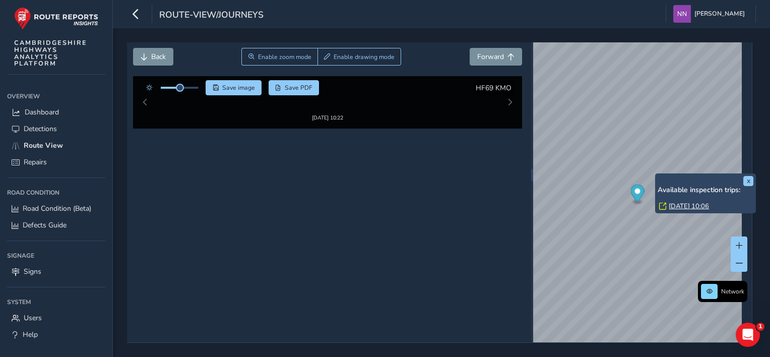
scroll to position [48, 11]
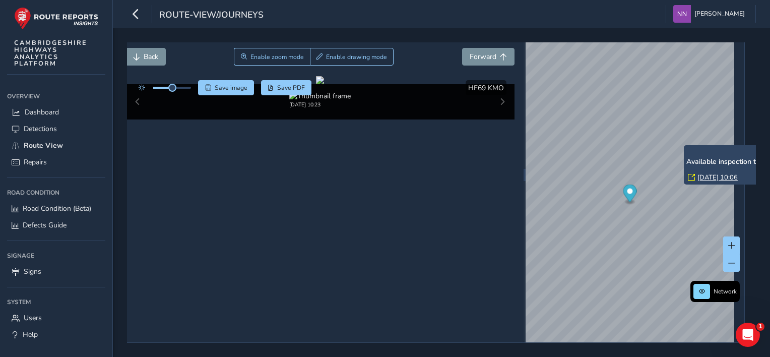
scroll to position [48, 0]
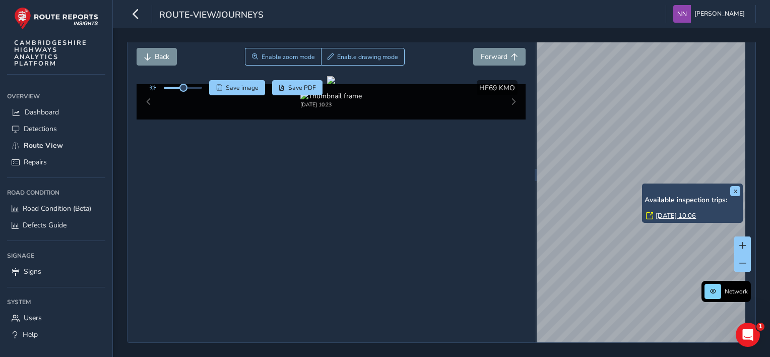
click at [525, 156] on div "Close journey Back Enable zoom mode Enable drawing mode Forward Click and Drag …" at bounding box center [441, 175] width 629 height 336
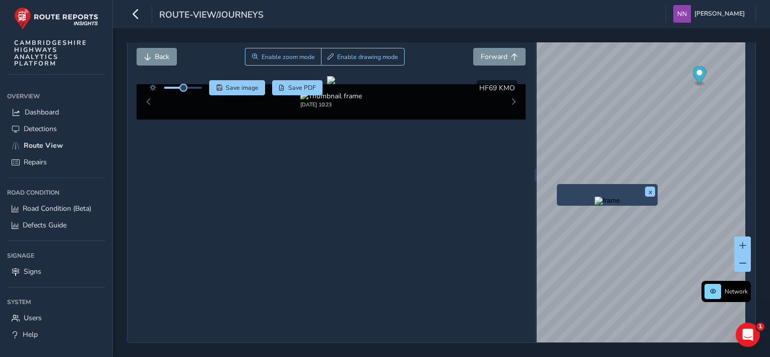
click at [560, 186] on div "x" at bounding box center [607, 194] width 96 height 17
click at [594, 204] on img "Preview frame" at bounding box center [606, 200] width 25 height 8
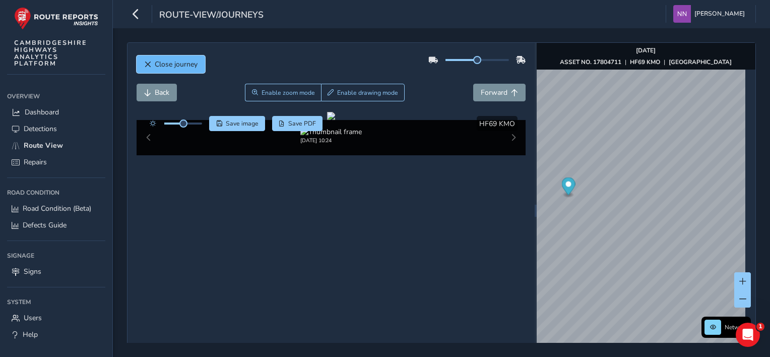
click at [178, 66] on span "Close journey" at bounding box center [176, 64] width 43 height 10
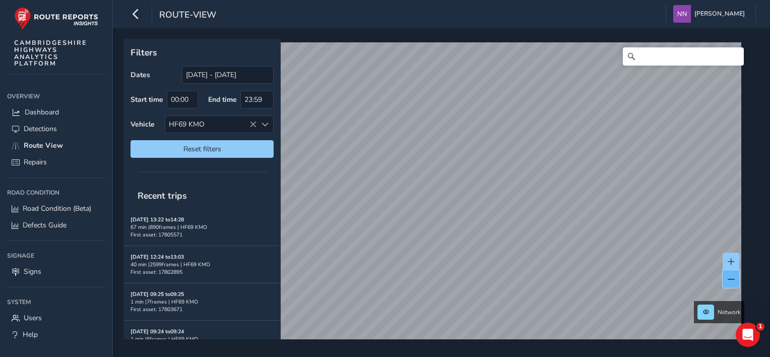
click at [729, 278] on span at bounding box center [730, 279] width 7 height 7
click at [729, 276] on span at bounding box center [730, 279] width 7 height 7
